Goal: Transaction & Acquisition: Obtain resource

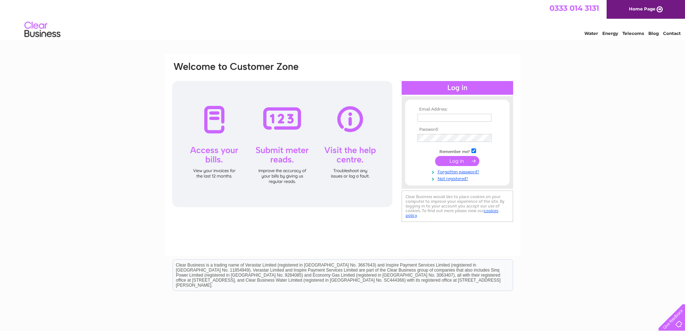
type input "susieb@duncanandtodd.com"
click at [466, 157] on input "submit" at bounding box center [457, 161] width 44 height 10
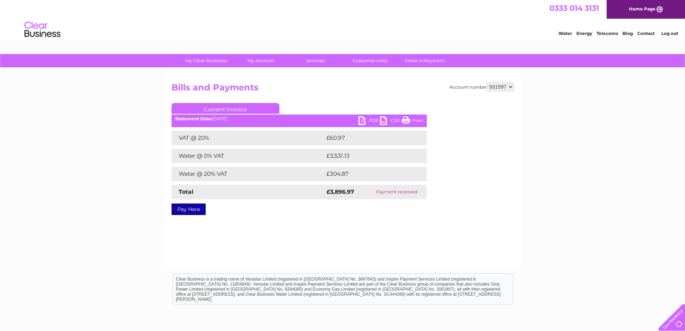
click at [507, 88] on select "931597 931599 931600" at bounding box center [500, 86] width 27 height 9
select select "931599"
click at [487, 82] on select "931597 931599 931600" at bounding box center [500, 86] width 27 height 9
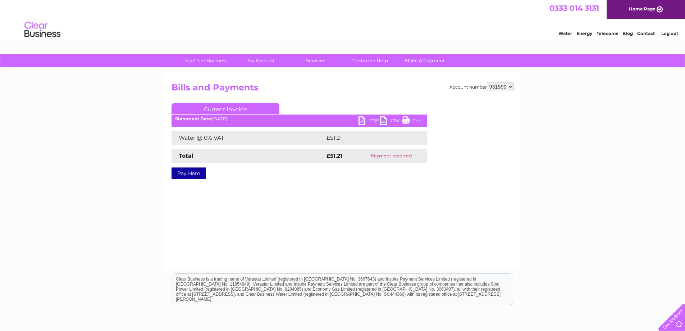
click at [361, 123] on link "PDF" at bounding box center [370, 121] width 22 height 10
click at [218, 108] on link "Current Invoice" at bounding box center [226, 108] width 108 height 11
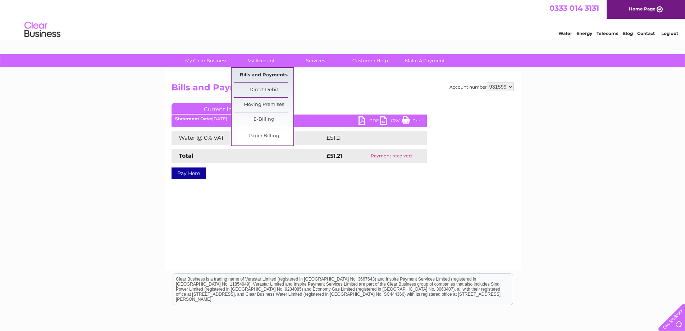
click at [272, 76] on link "Bills and Payments" at bounding box center [263, 75] width 59 height 14
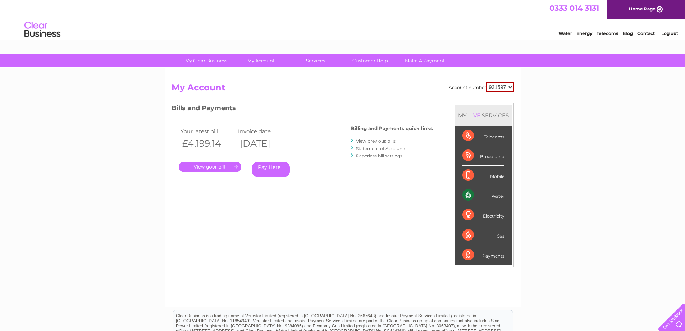
click at [502, 87] on select "931597 931599 931600" at bounding box center [500, 86] width 28 height 9
select select "931599"
click at [486, 82] on select "931597 931599 931600" at bounding box center [500, 86] width 28 height 9
click at [386, 147] on link "Statement of Accounts" at bounding box center [381, 148] width 50 height 5
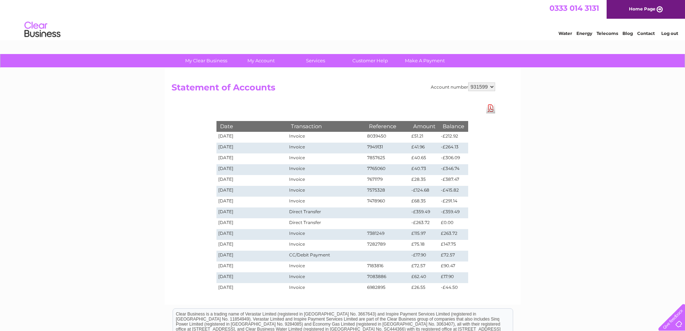
click at [490, 109] on link "Download Pdf" at bounding box center [490, 108] width 9 height 10
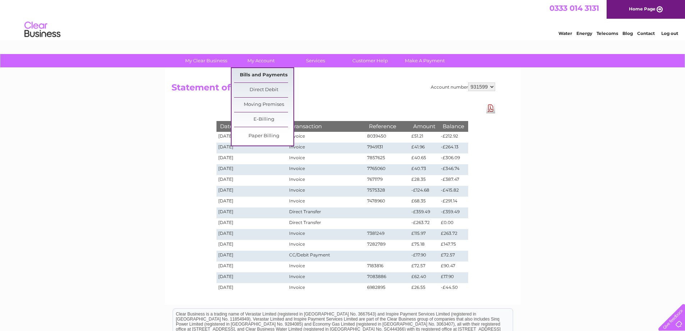
click at [259, 75] on link "Bills and Payments" at bounding box center [263, 75] width 59 height 14
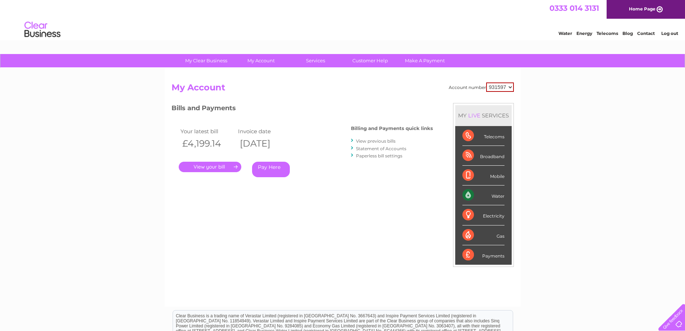
click at [502, 84] on select "931597 931599 931600" at bounding box center [500, 86] width 28 height 9
select select "931599"
click at [486, 82] on select "931597 931599 931600" at bounding box center [500, 86] width 28 height 9
click at [389, 140] on link "View previous bills" at bounding box center [376, 140] width 40 height 5
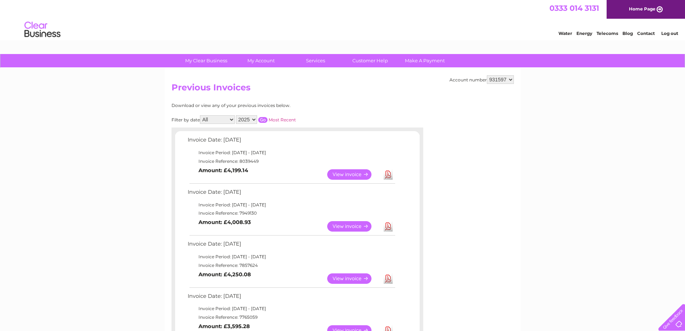
click at [510, 80] on select "931597 931599 931600" at bounding box center [500, 79] width 27 height 9
select select "931599"
click at [487, 75] on select "931597 931599 931600" at bounding box center [500, 79] width 27 height 9
click at [388, 227] on link "Download" at bounding box center [388, 226] width 9 height 10
click at [390, 173] on link "Download" at bounding box center [388, 174] width 9 height 10
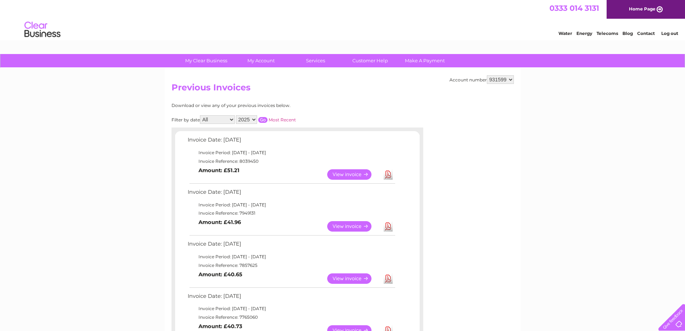
click at [377, 42] on html "0333 014 3131 Home Page Water Energy Telecoms Blog Contact Log out" at bounding box center [342, 21] width 685 height 42
click at [376, 58] on link "Customer Help" at bounding box center [370, 60] width 59 height 13
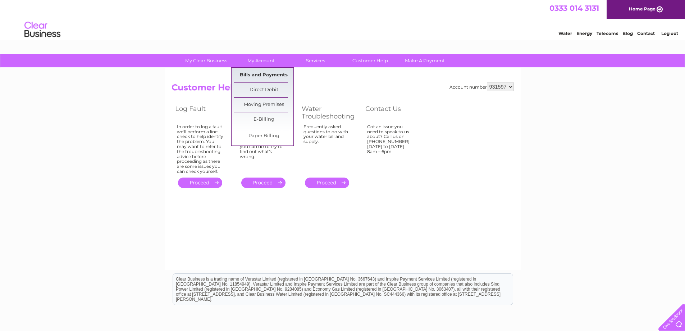
click at [269, 74] on link "Bills and Payments" at bounding box center [263, 75] width 59 height 14
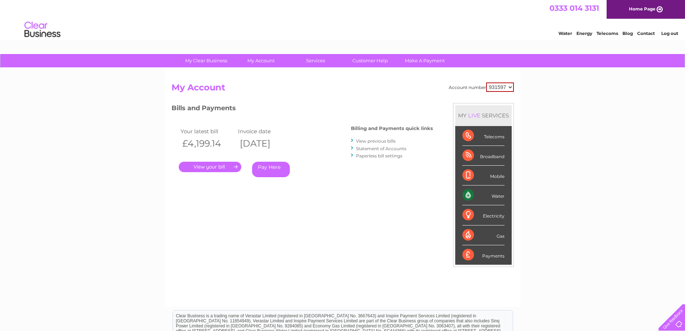
click at [508, 85] on select "931597 931599 931600" at bounding box center [500, 86] width 28 height 9
select select "931600"
click at [486, 82] on select "931597 931599 931600" at bounding box center [500, 86] width 28 height 9
click at [508, 83] on select "931597 931599 931600" at bounding box center [500, 86] width 27 height 9
select select "931599"
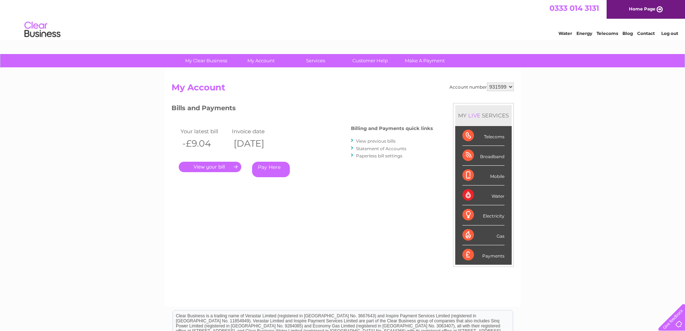
click at [487, 82] on select "931597 931599 931600" at bounding box center [500, 86] width 27 height 9
click at [122, 198] on div "My Clear Business Login Details My Details My Preferences Link Account My Accou…" at bounding box center [342, 241] width 685 height 375
click at [647, 32] on link "Contact" at bounding box center [647, 33] width 18 height 5
